Goal: Task Accomplishment & Management: Manage account settings

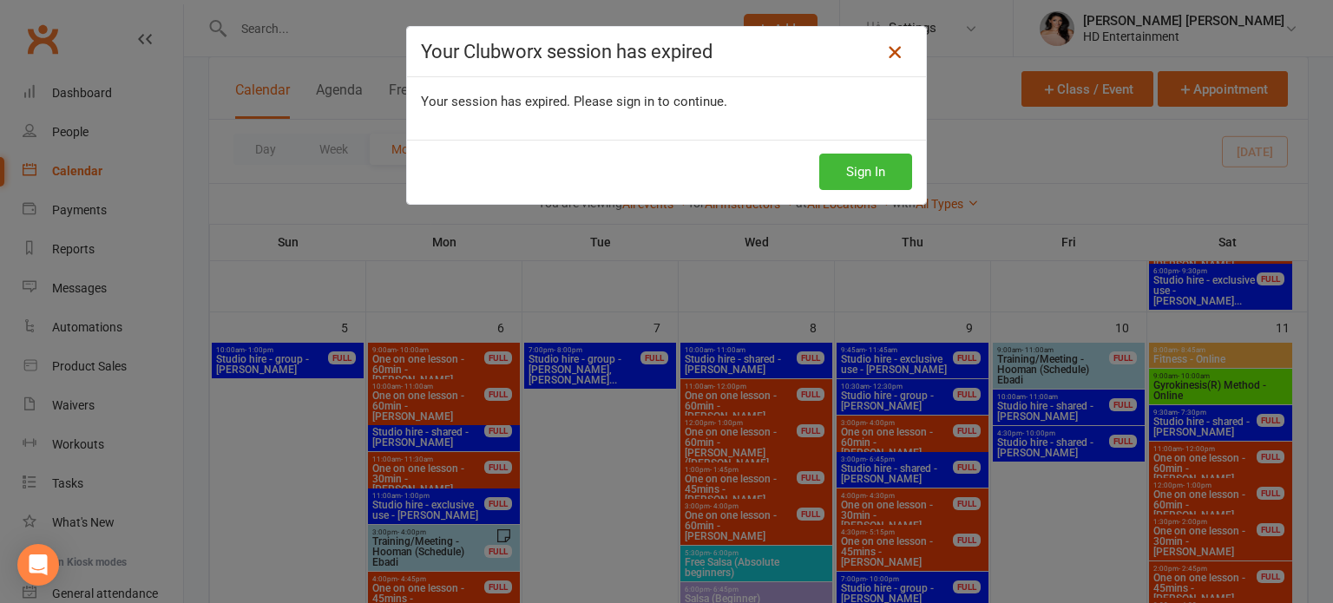
click at [889, 55] on icon at bounding box center [894, 52] width 21 height 21
click at [885, 52] on icon at bounding box center [894, 52] width 21 height 21
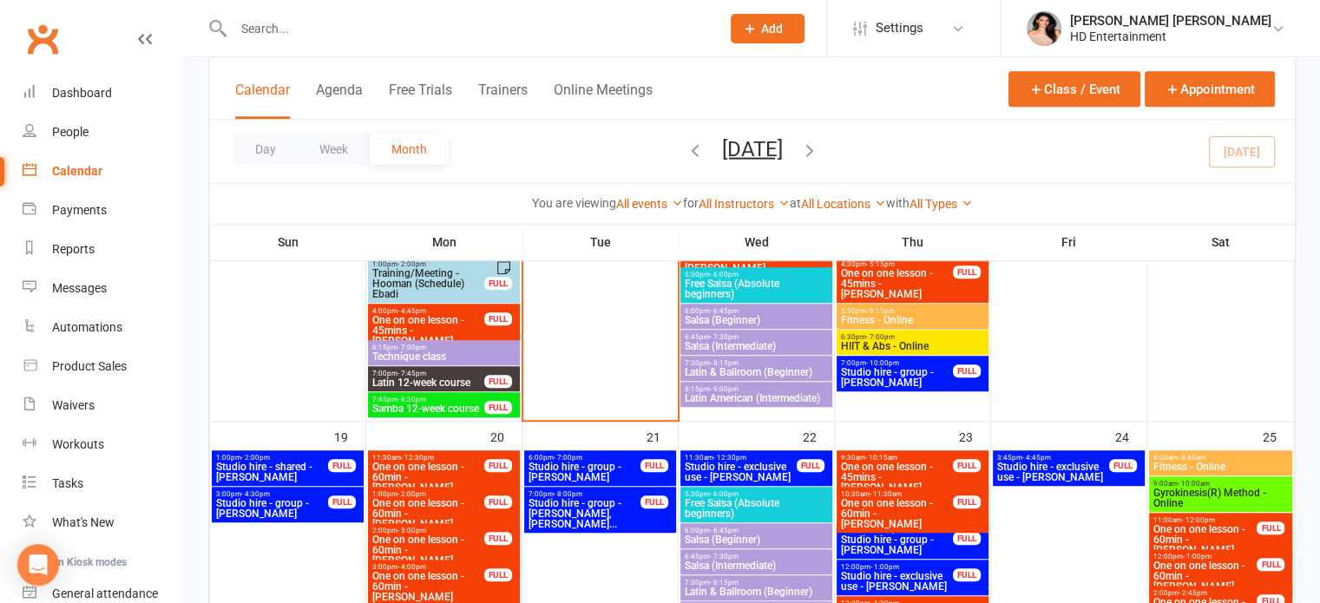
scroll to position [1215, 0]
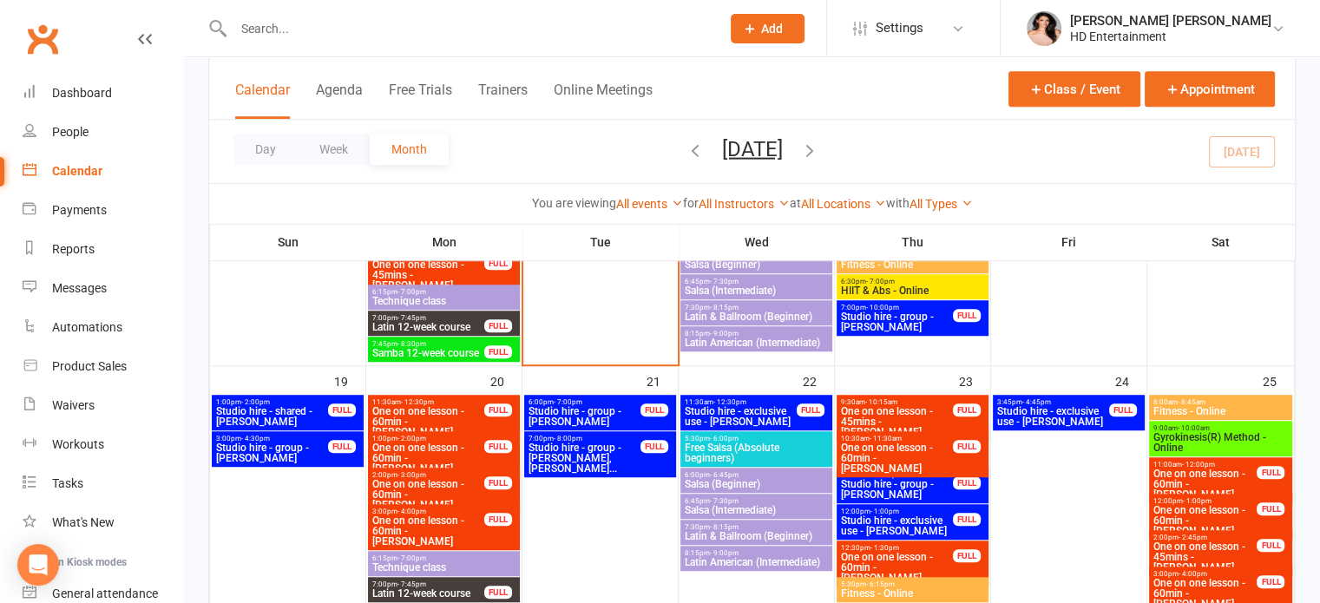
click at [421, 318] on span "- 7:45pm" at bounding box center [411, 318] width 29 height 8
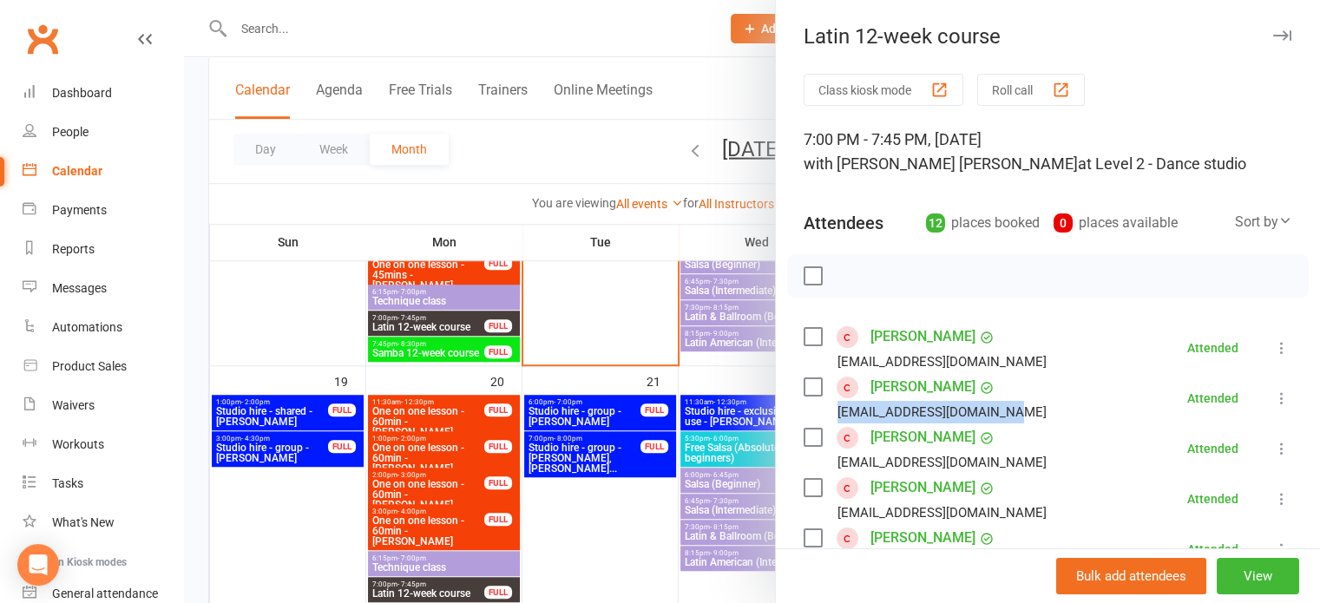
drag, startPoint x: 830, startPoint y: 412, endPoint x: 975, endPoint y: 404, distance: 145.1
click at [975, 404] on div "[EMAIL_ADDRESS][DOMAIN_NAME]" at bounding box center [941, 412] width 209 height 23
copy div "[EMAIL_ADDRESS][DOMAIN_NAME]"
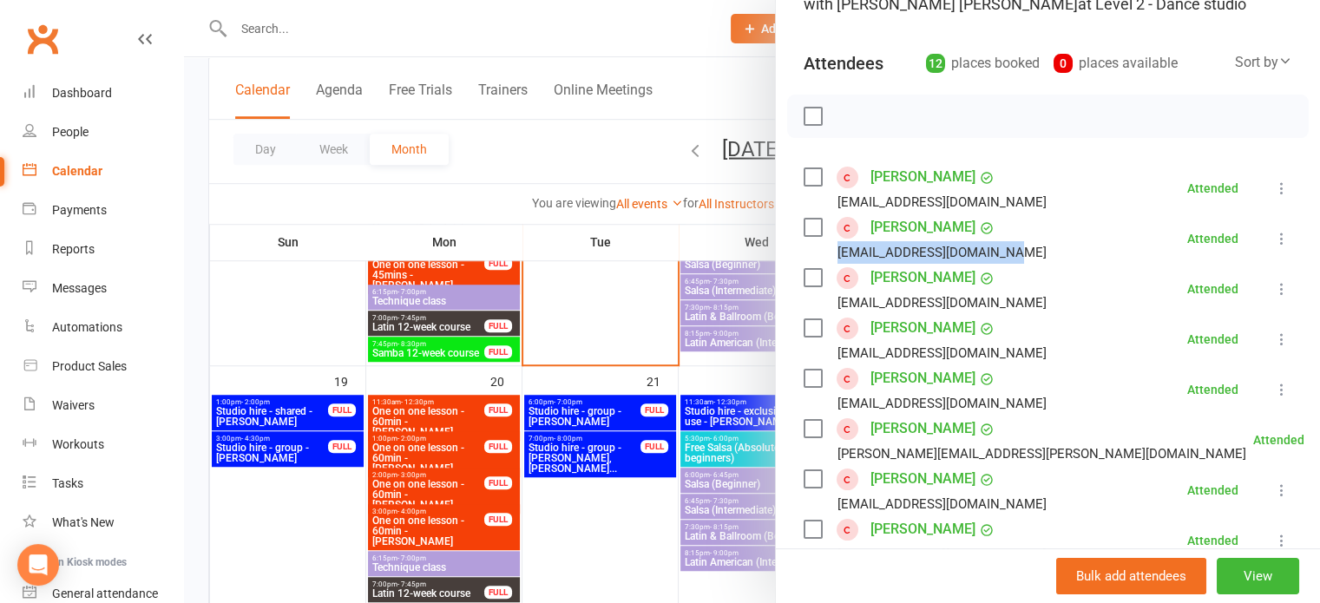
scroll to position [174, 0]
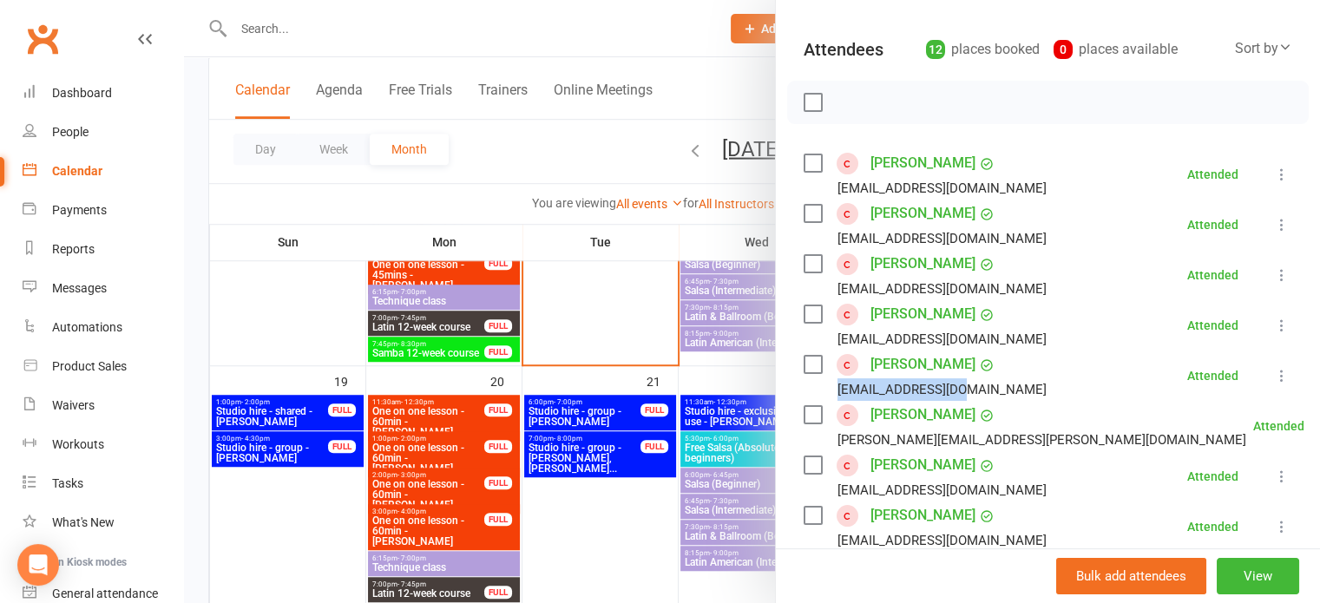
drag, startPoint x: 830, startPoint y: 388, endPoint x: 963, endPoint y: 384, distance: 132.8
click at [963, 384] on div "[EMAIL_ADDRESS][DOMAIN_NAME]" at bounding box center [928, 389] width 250 height 23
copy div "[EMAIL_ADDRESS][DOMAIN_NAME]"
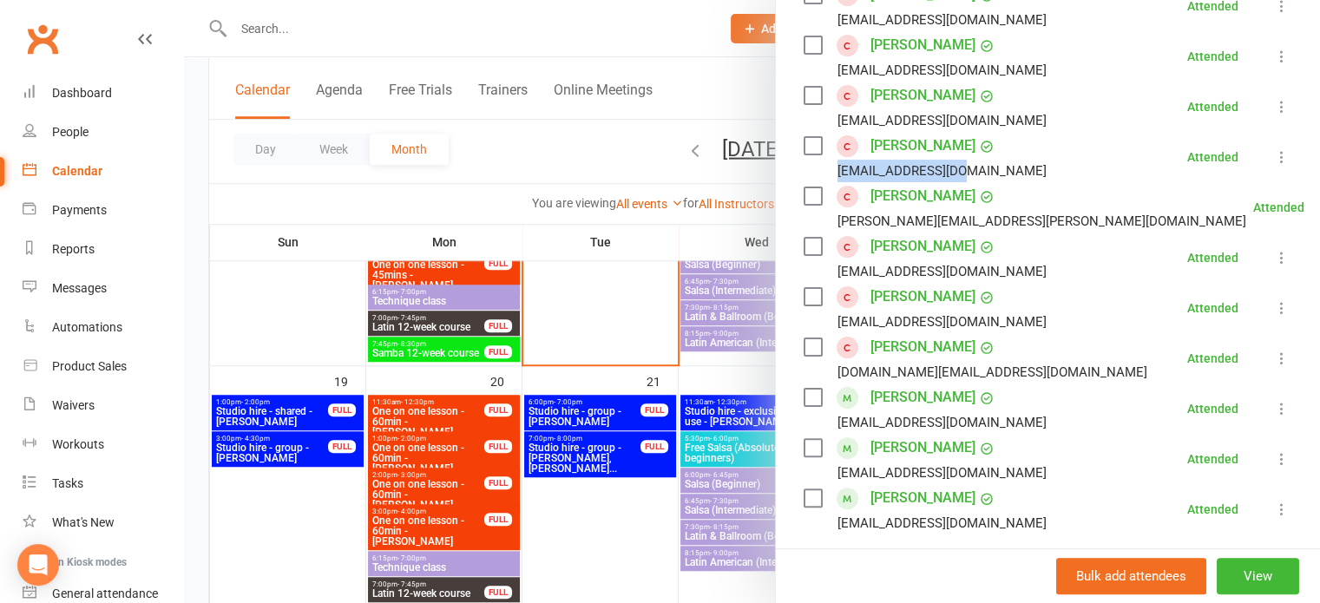
scroll to position [434, 0]
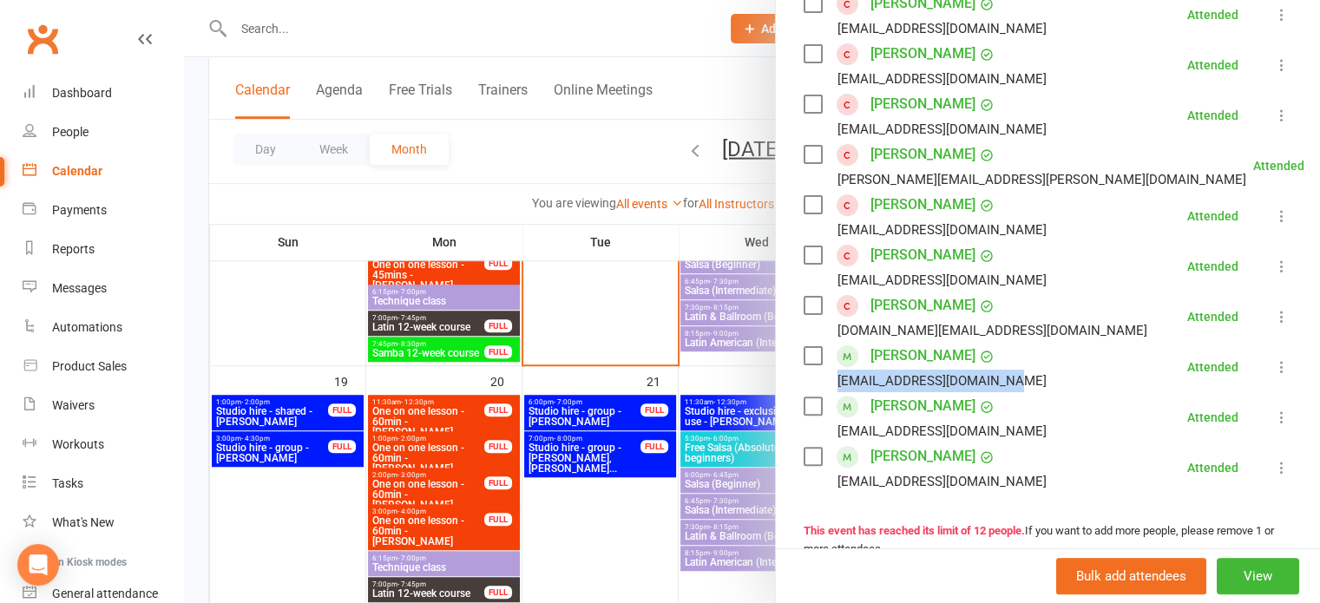
drag, startPoint x: 830, startPoint y: 383, endPoint x: 1013, endPoint y: 372, distance: 184.2
click at [1013, 372] on div "[EMAIL_ADDRESS][DOMAIN_NAME]" at bounding box center [928, 381] width 250 height 23
copy div "[EMAIL_ADDRESS][DOMAIN_NAME]"
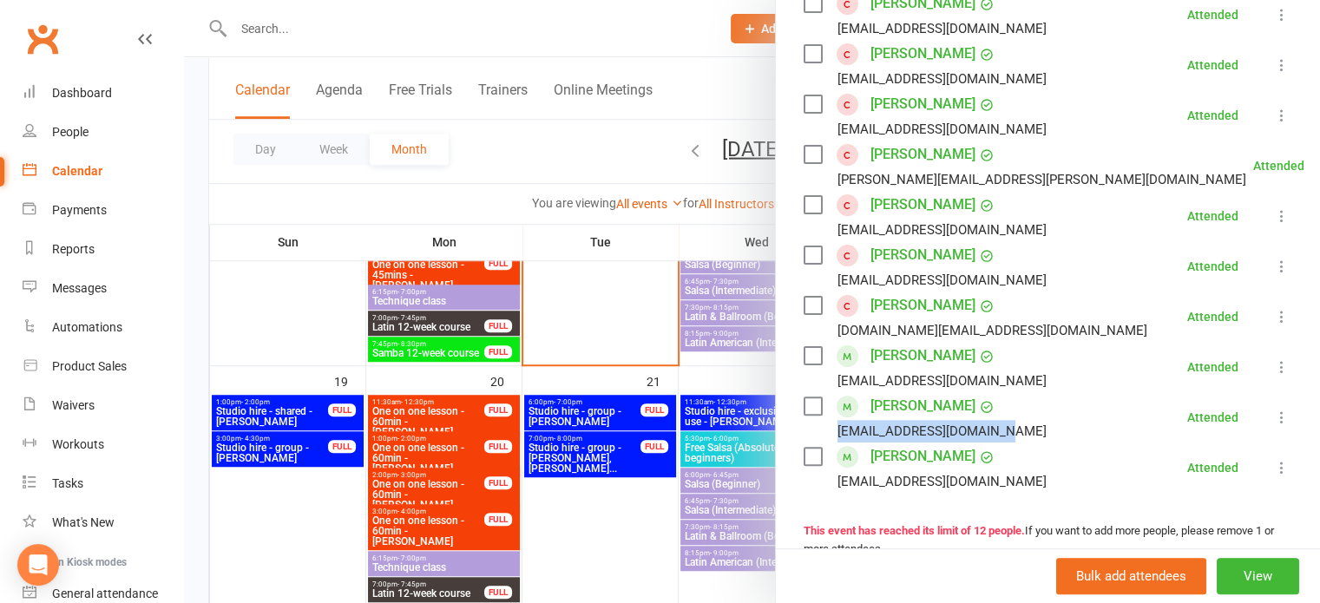
drag, startPoint x: 830, startPoint y: 433, endPoint x: 1012, endPoint y: 433, distance: 182.2
click at [1012, 433] on li "[PERSON_NAME] [PERSON_NAME][EMAIL_ADDRESS][DOMAIN_NAME] Attended More info Remo…" at bounding box center [1047, 417] width 489 height 50
copy div "[EMAIL_ADDRESS][DOMAIN_NAME]"
click at [932, 327] on div "[DOMAIN_NAME][EMAIL_ADDRESS][DOMAIN_NAME]" at bounding box center [992, 330] width 310 height 23
drag, startPoint x: 830, startPoint y: 329, endPoint x: 948, endPoint y: 329, distance: 118.0
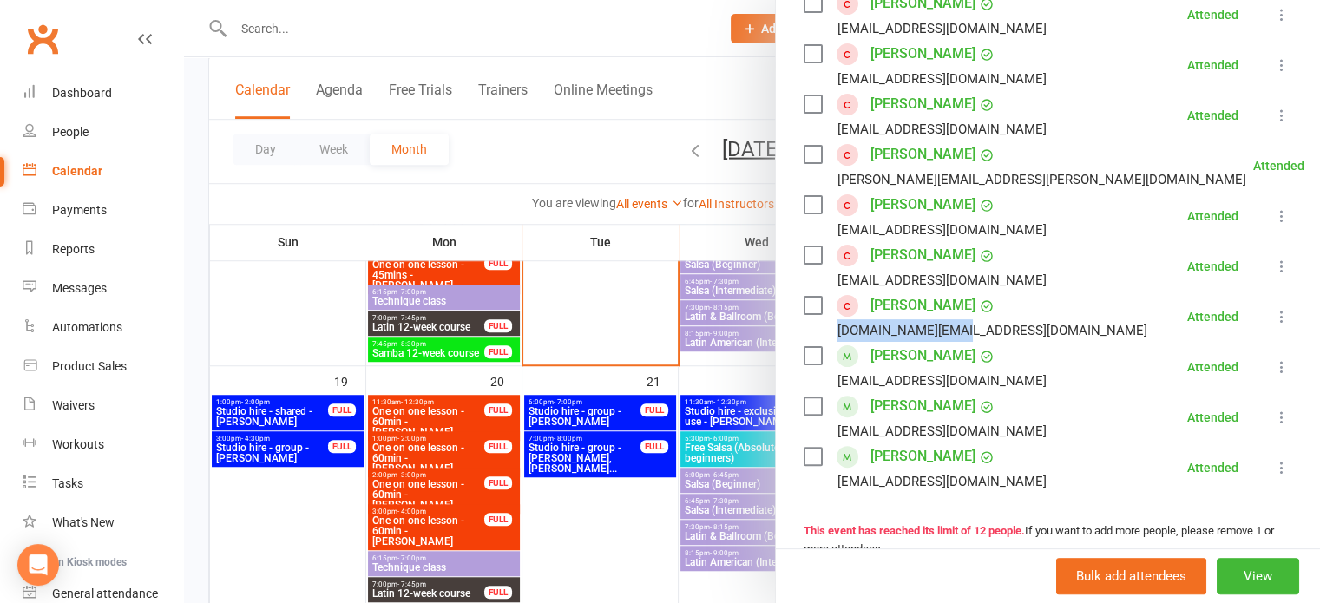
click at [948, 329] on div "[DOMAIN_NAME][EMAIL_ADDRESS][DOMAIN_NAME]" at bounding box center [992, 330] width 310 height 23
click at [1074, 320] on li "[PERSON_NAME] [DOMAIN_NAME][EMAIL_ADDRESS][DOMAIN_NAME] Attended More info Remo…" at bounding box center [1047, 317] width 489 height 50
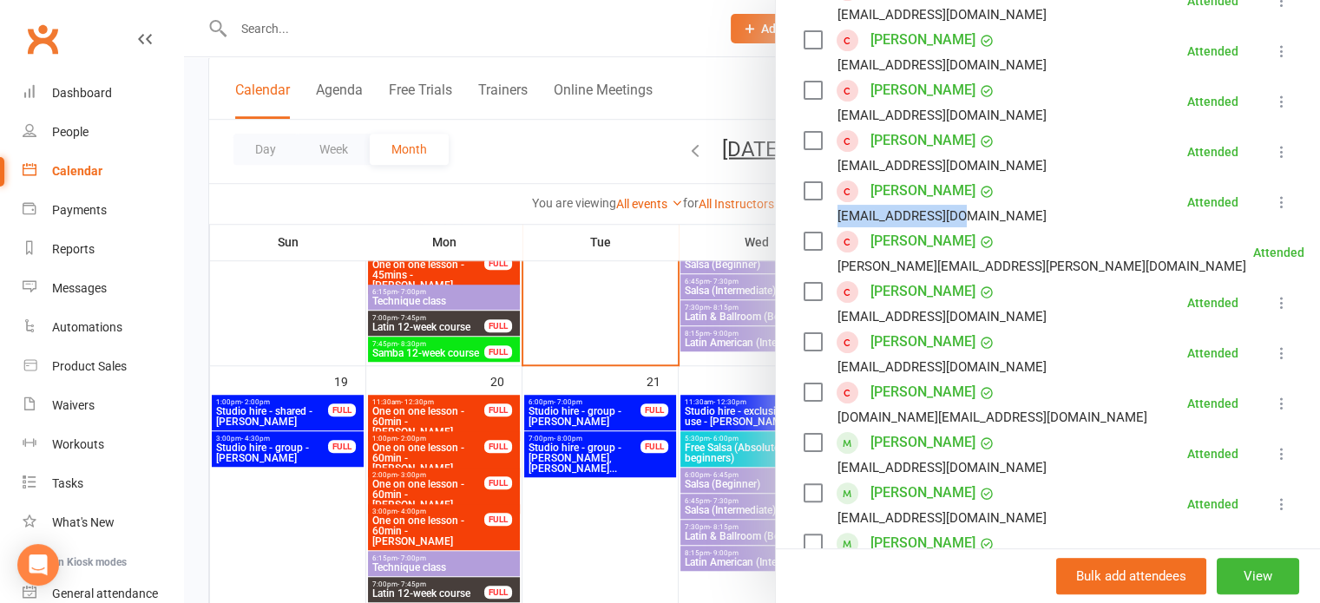
drag, startPoint x: 830, startPoint y: 215, endPoint x: 961, endPoint y: 215, distance: 130.2
click at [961, 215] on div "[EMAIL_ADDRESS][DOMAIN_NAME]" at bounding box center [928, 216] width 250 height 23
copy div "[EMAIL_ADDRESS][DOMAIN_NAME]"
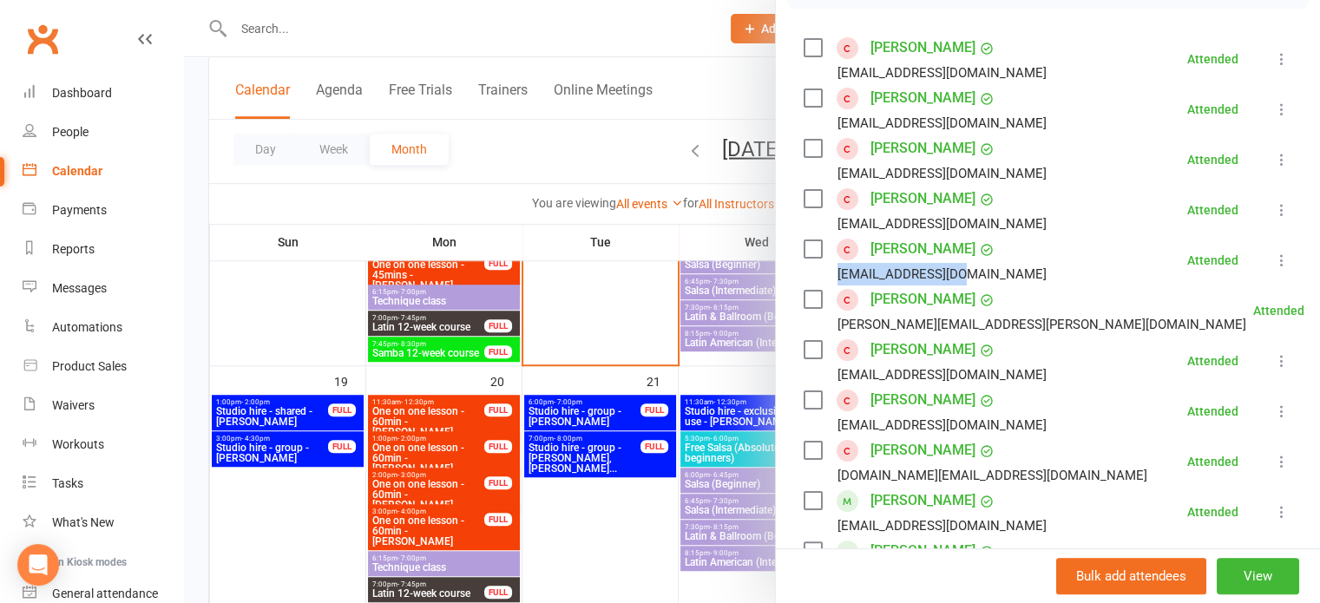
scroll to position [260, 0]
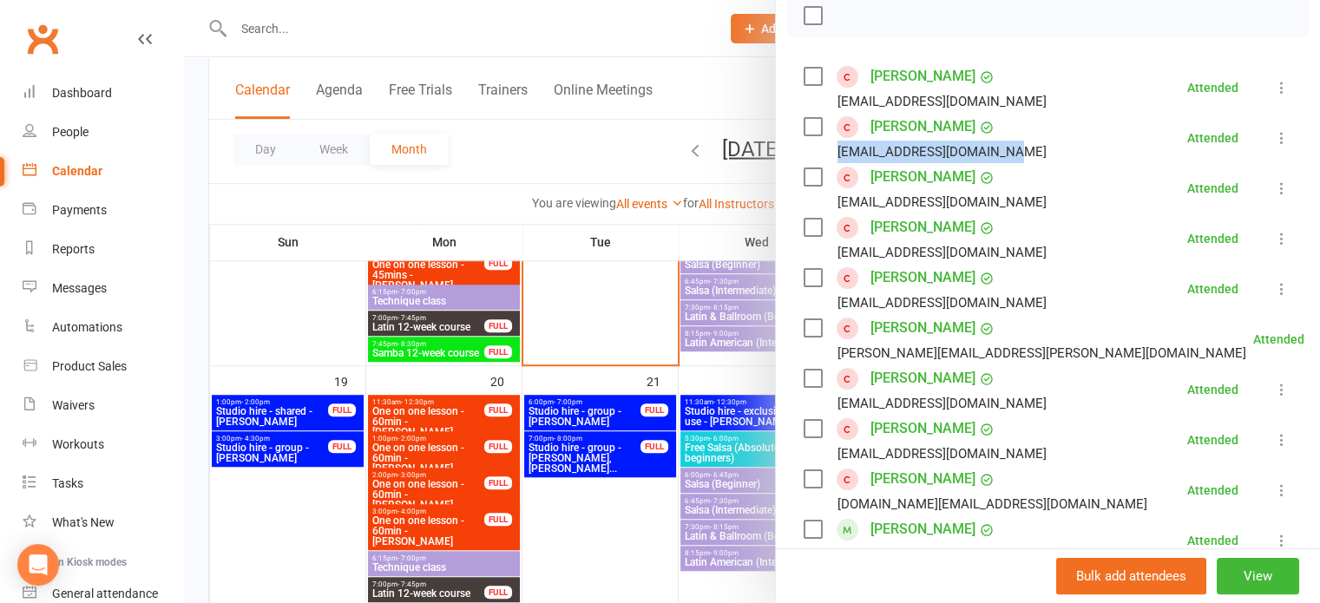
drag, startPoint x: 833, startPoint y: 149, endPoint x: 997, endPoint y: 145, distance: 164.1
click at [997, 145] on li "[PERSON_NAME] [EMAIL_ADDRESS][DOMAIN_NAME] Attended More info Remove [PERSON_NA…" at bounding box center [1047, 138] width 489 height 50
copy div "[EMAIL_ADDRESS][DOMAIN_NAME]"
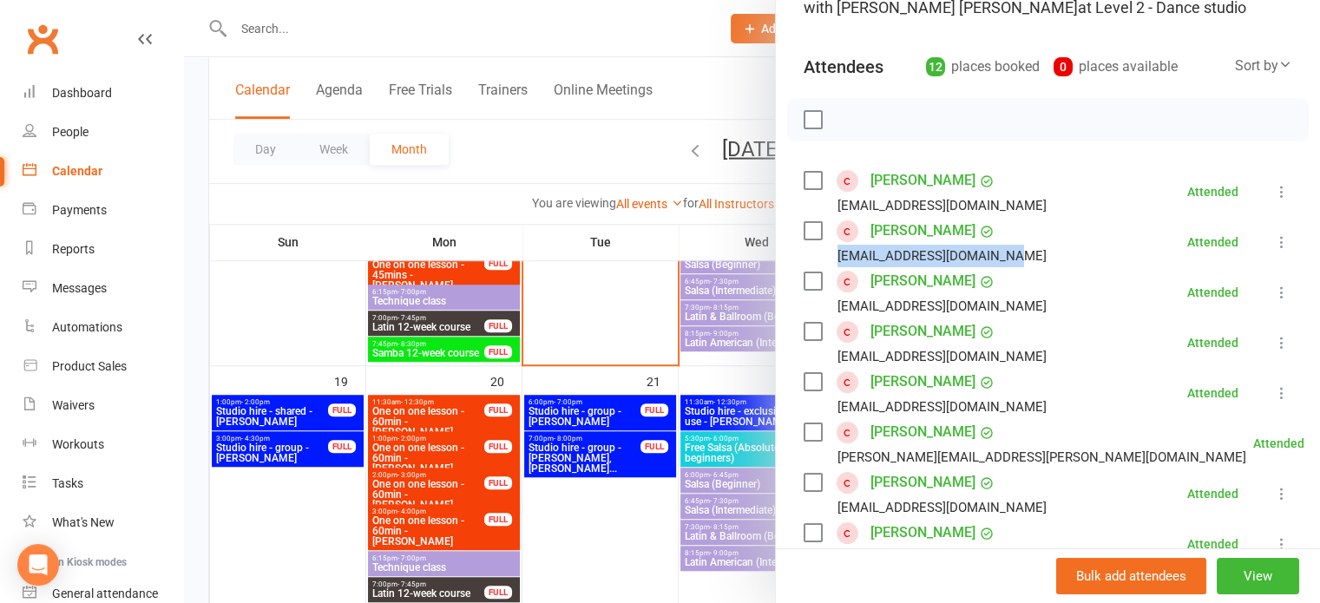
scroll to position [0, 0]
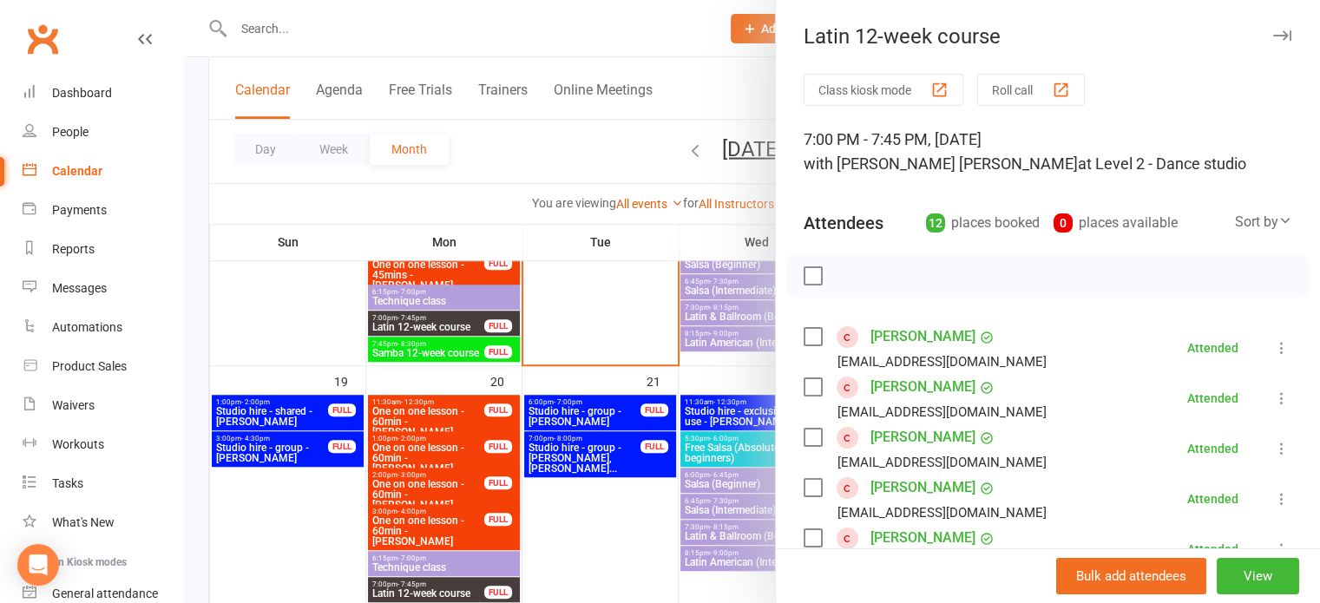
click at [1243, 36] on div "Latin 12-week course" at bounding box center [1048, 36] width 544 height 24
click at [1273, 36] on icon "button" at bounding box center [1282, 35] width 18 height 10
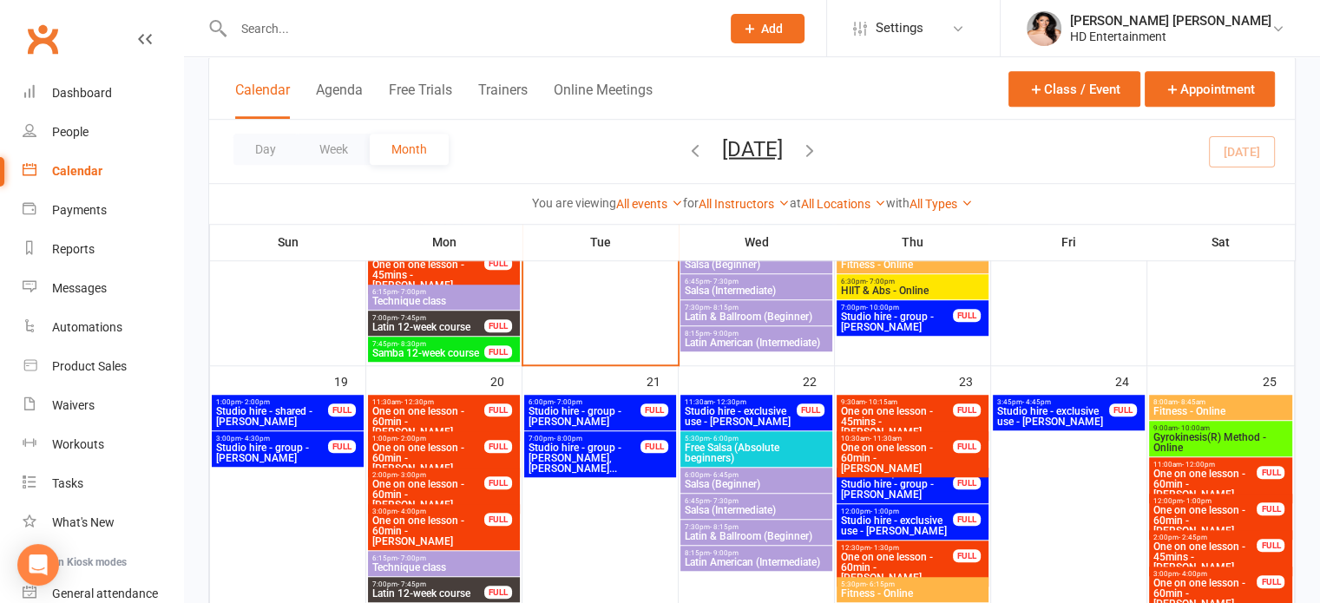
click at [790, 343] on span "Latin American (Intermediate)" at bounding box center [756, 343] width 145 height 10
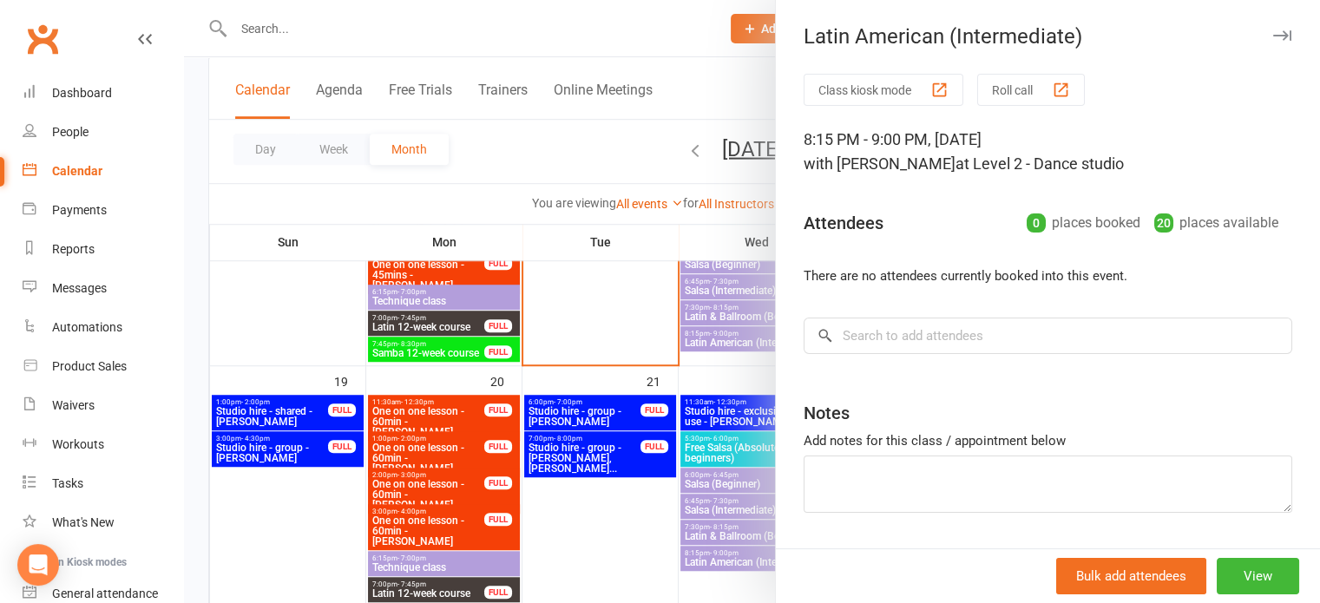
click at [1273, 31] on icon "button" at bounding box center [1282, 35] width 18 height 10
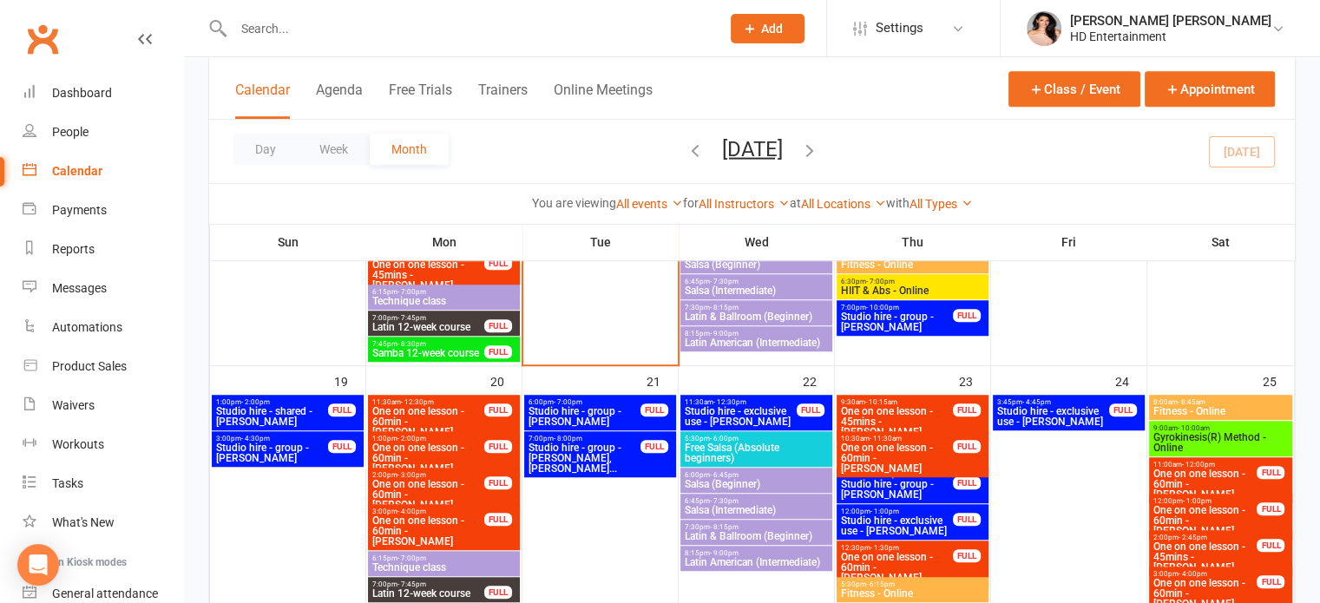
click at [785, 335] on span "8:15pm - 9:00pm" at bounding box center [756, 334] width 145 height 8
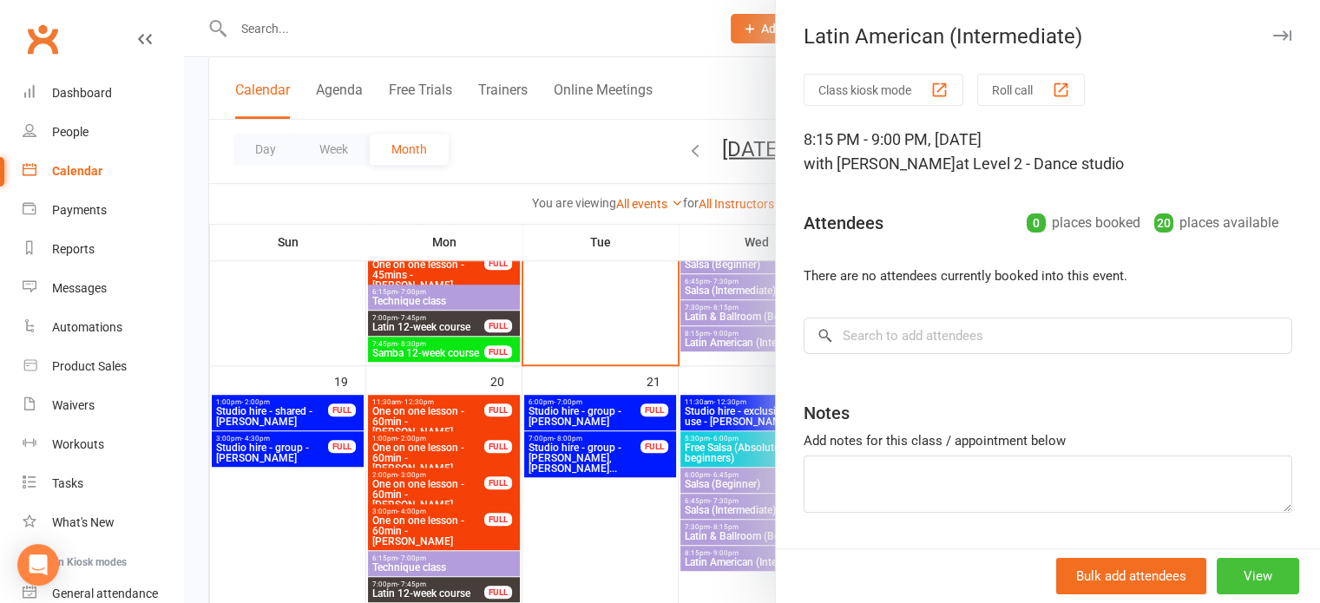
click at [1256, 588] on button "View" at bounding box center [1258, 576] width 82 height 36
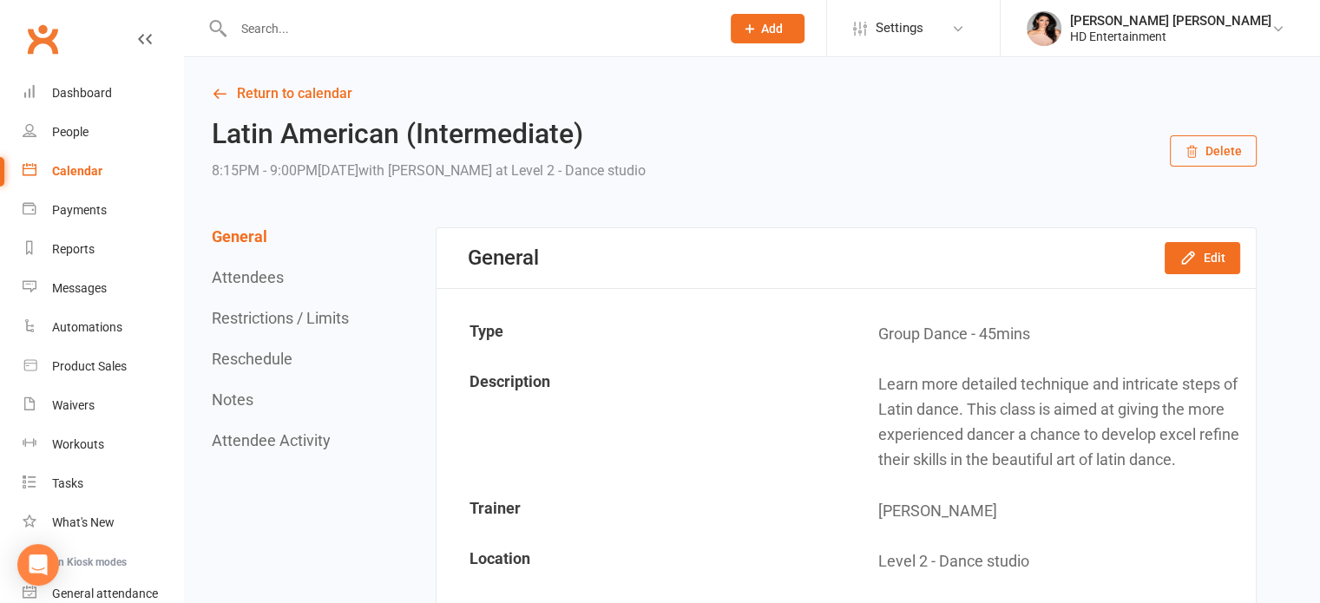
click at [1217, 150] on button "Delete" at bounding box center [1213, 150] width 87 height 31
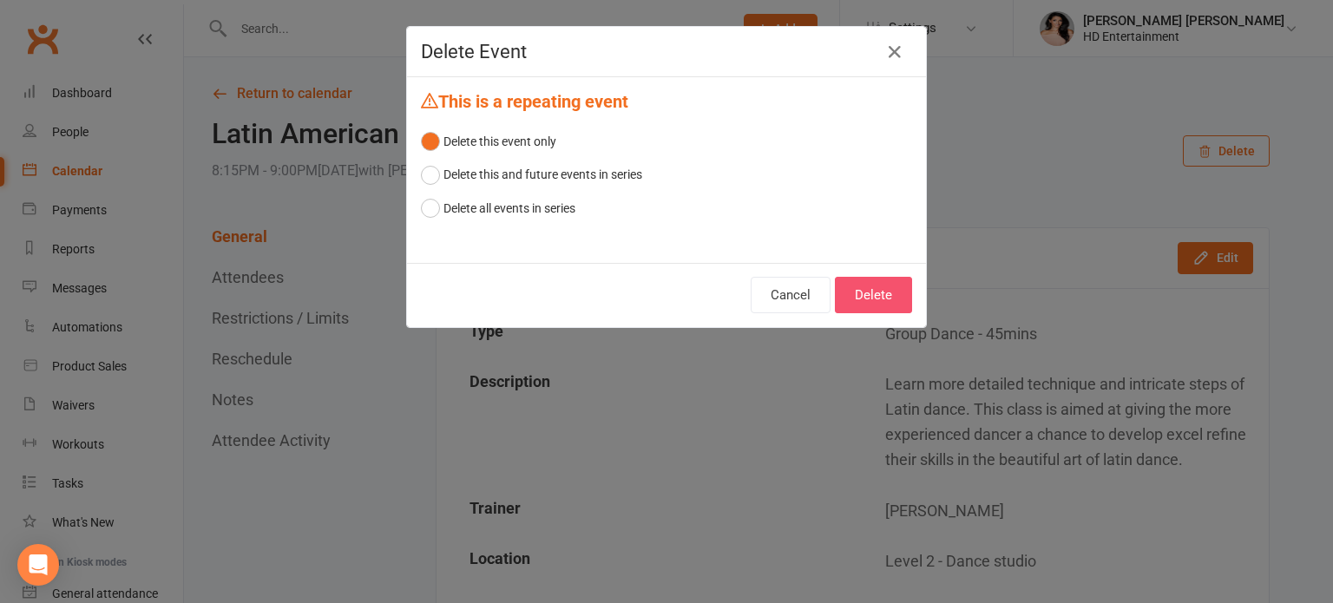
click at [878, 293] on button "Delete" at bounding box center [873, 295] width 77 height 36
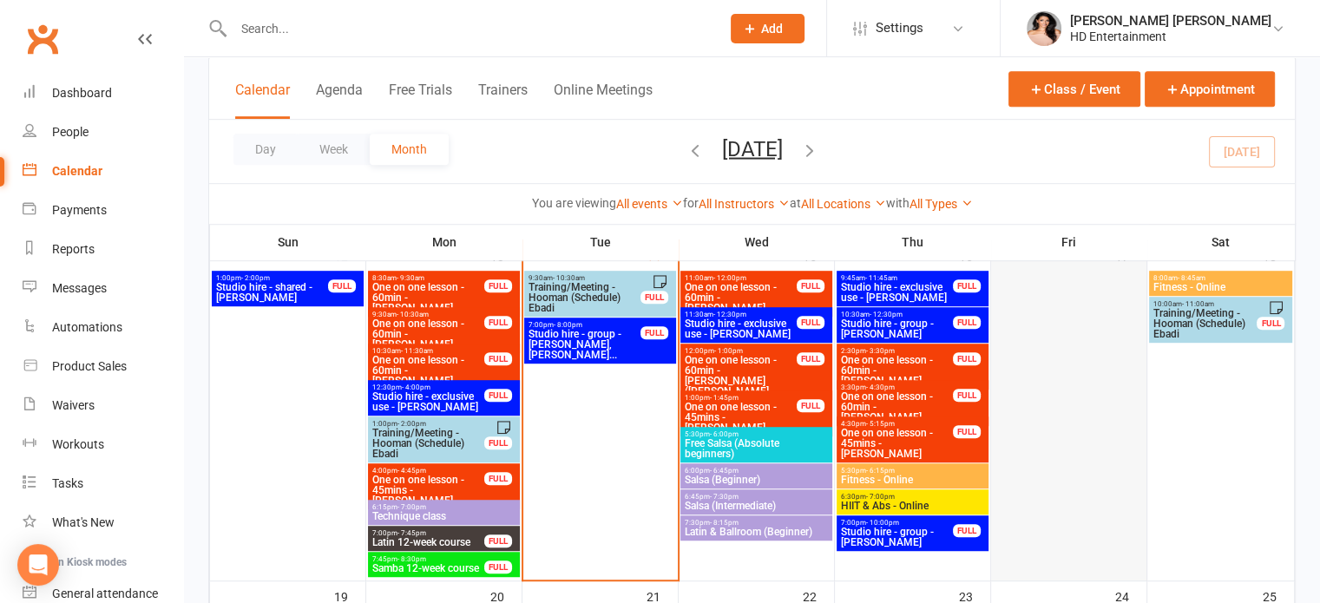
scroll to position [1041, 0]
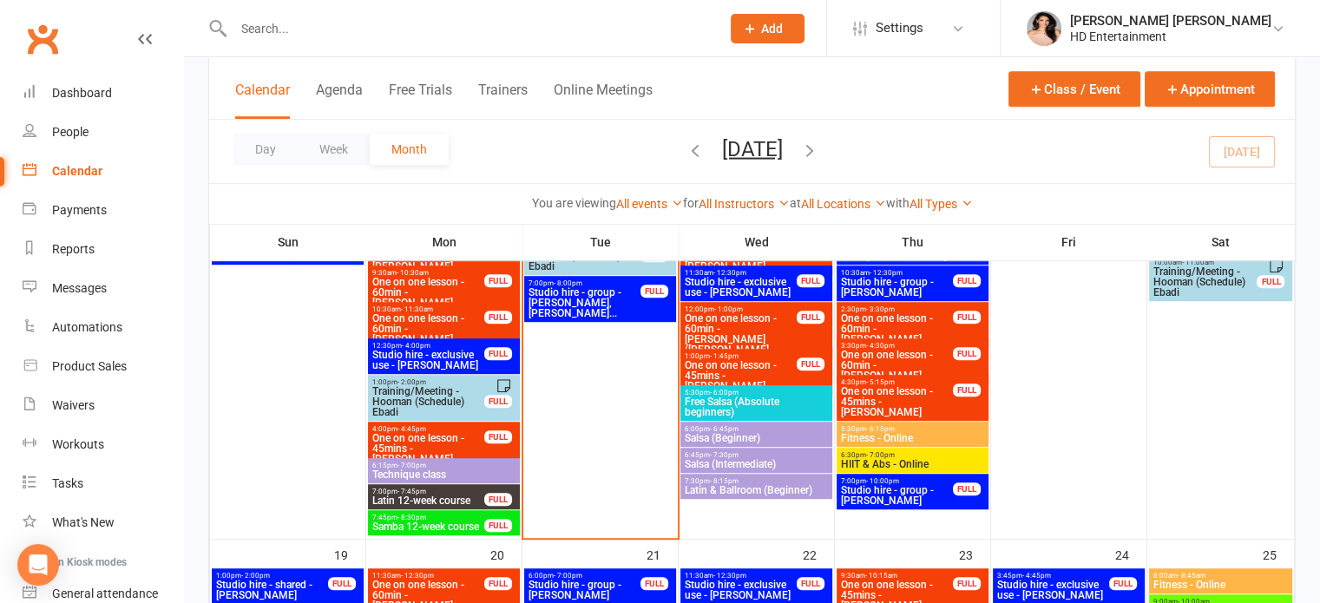
click at [573, 291] on span "Studio hire - group - [PERSON_NAME], [PERSON_NAME]..." at bounding box center [585, 302] width 114 height 31
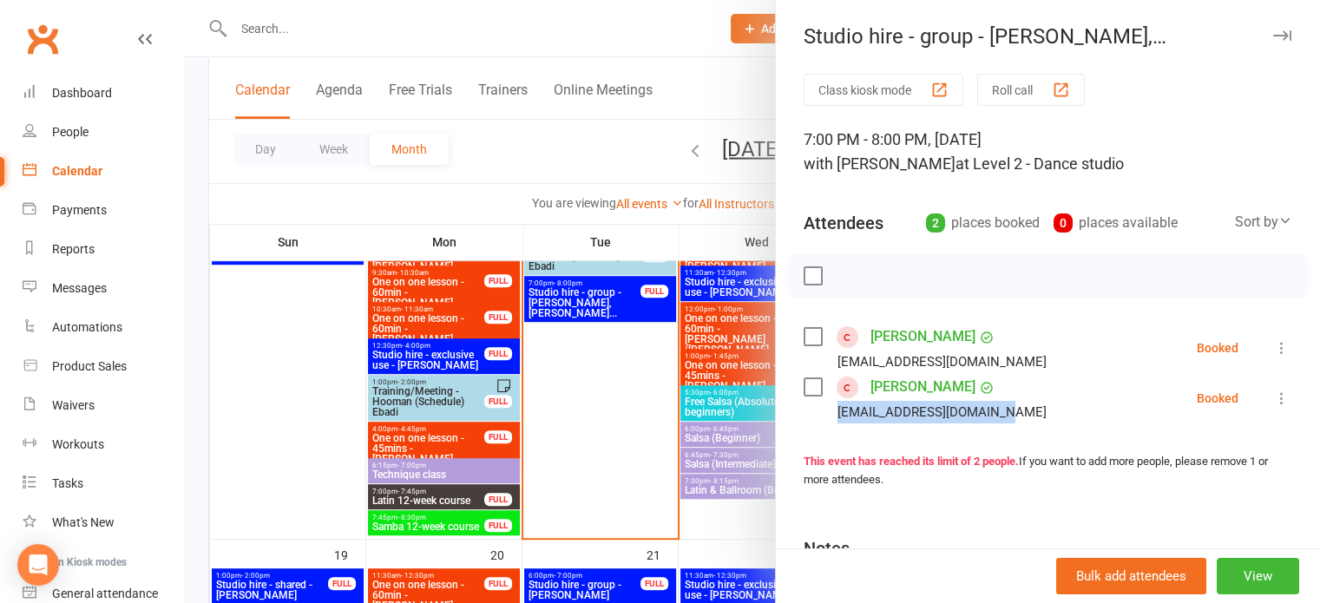
drag, startPoint x: 830, startPoint y: 412, endPoint x: 996, endPoint y: 409, distance: 166.6
click at [996, 409] on div "[EMAIL_ADDRESS][DOMAIN_NAME]" at bounding box center [941, 412] width 209 height 23
copy div "[EMAIL_ADDRESS][DOMAIN_NAME]"
